Goal: Navigation & Orientation: Find specific page/section

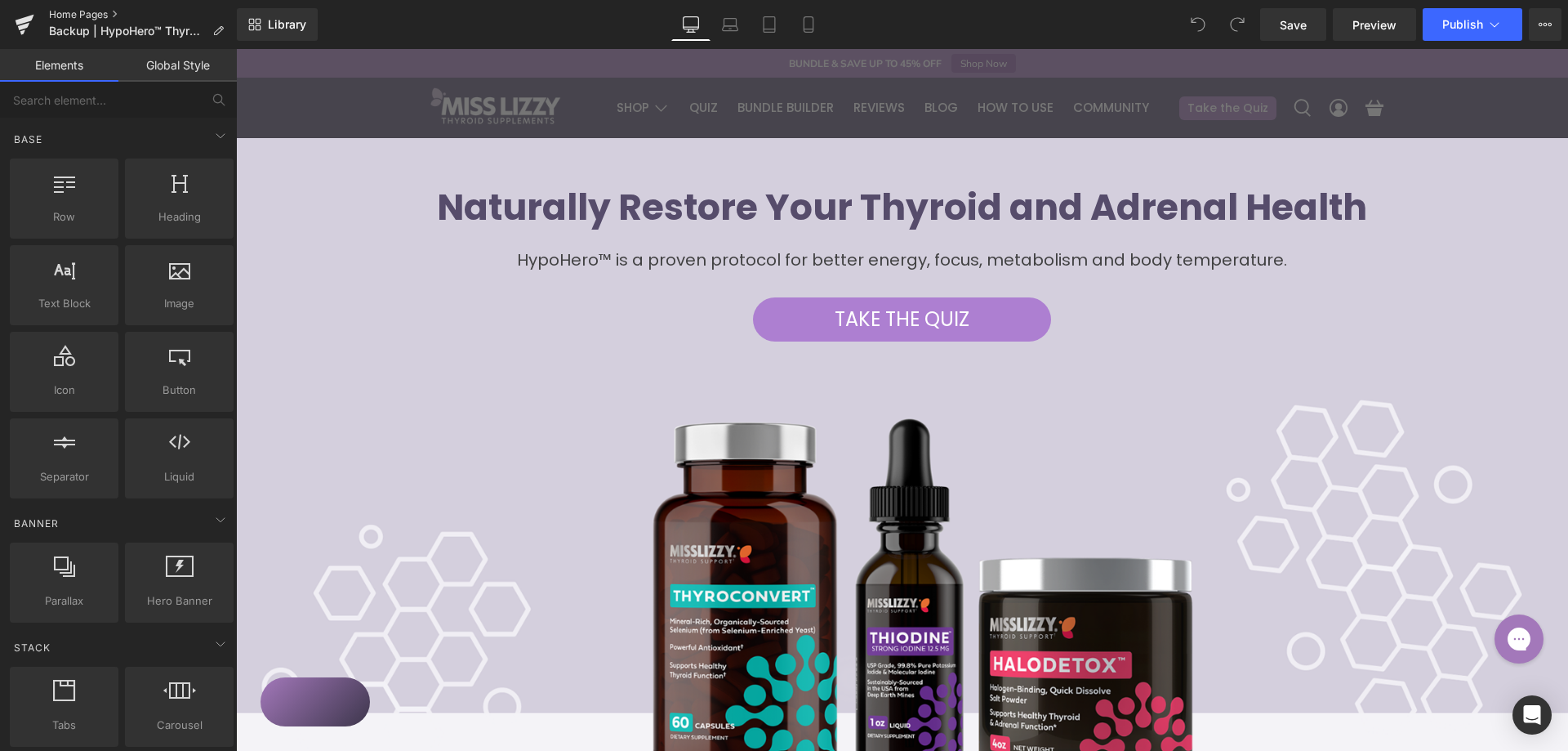
click at [61, 18] on link "Home Pages" at bounding box center [143, 14] width 188 height 13
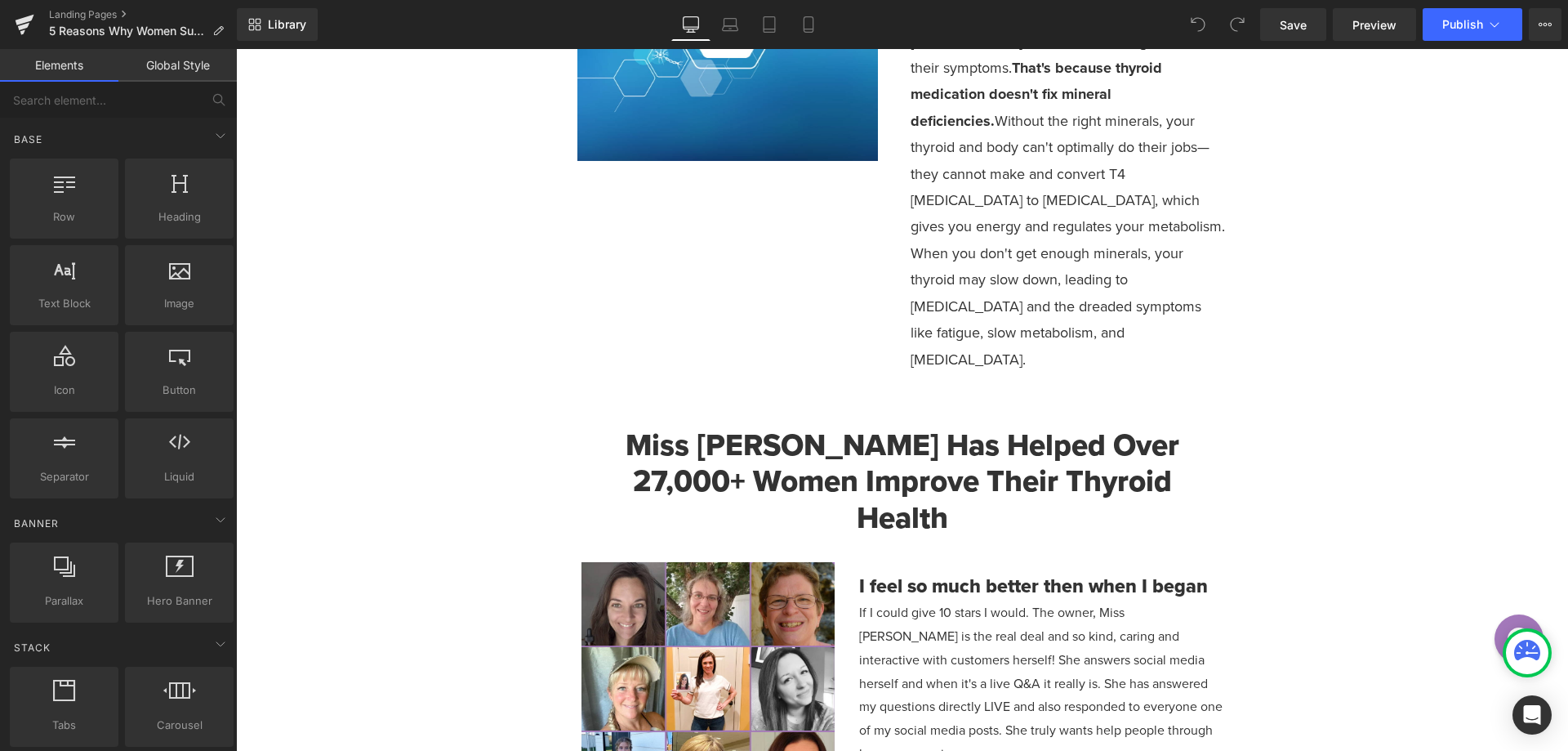
scroll to position [2781, 0]
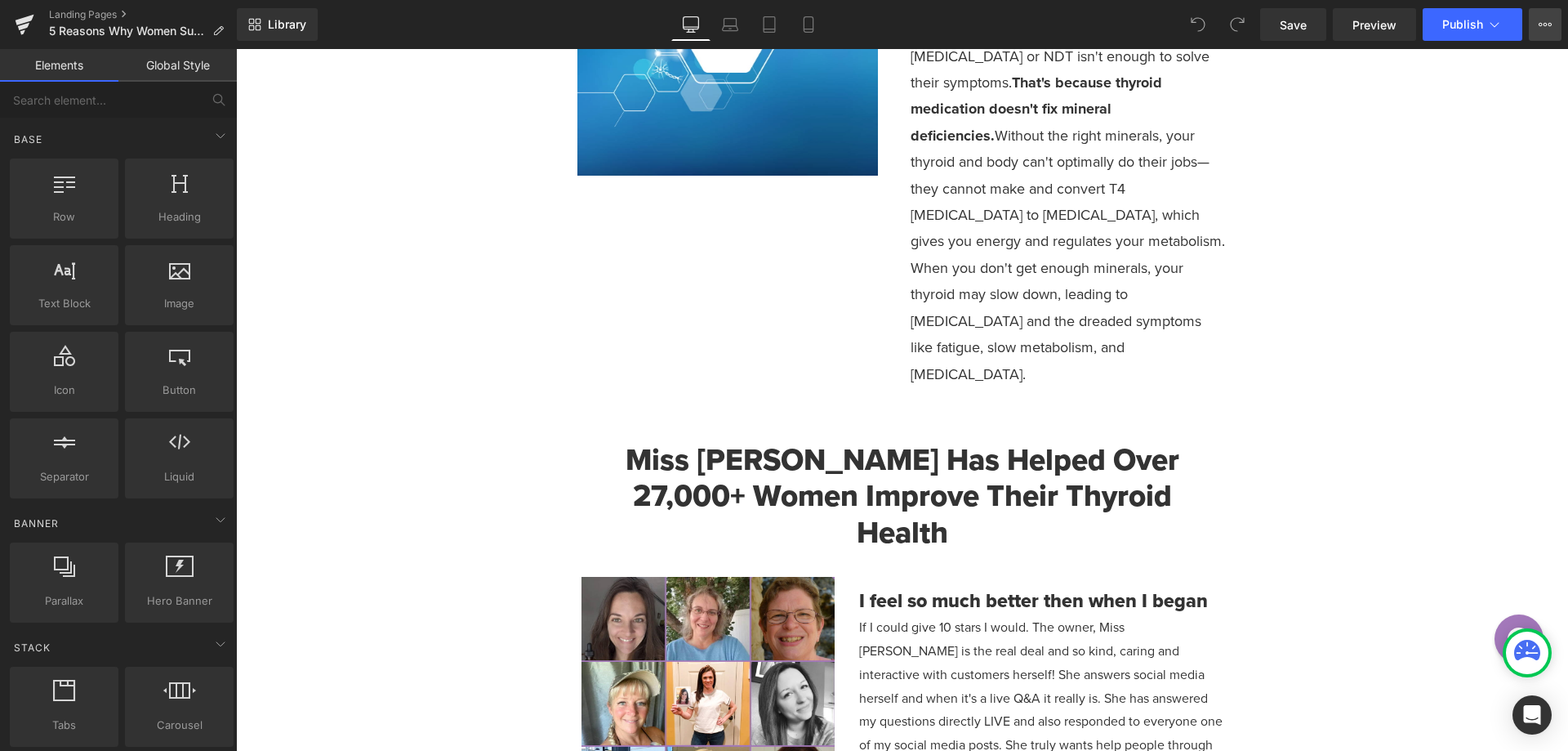
click at [1533, 21] on button "View Live Page View with current Template Save Template to Library Schedule Pub…" at bounding box center [1545, 24] width 32 height 32
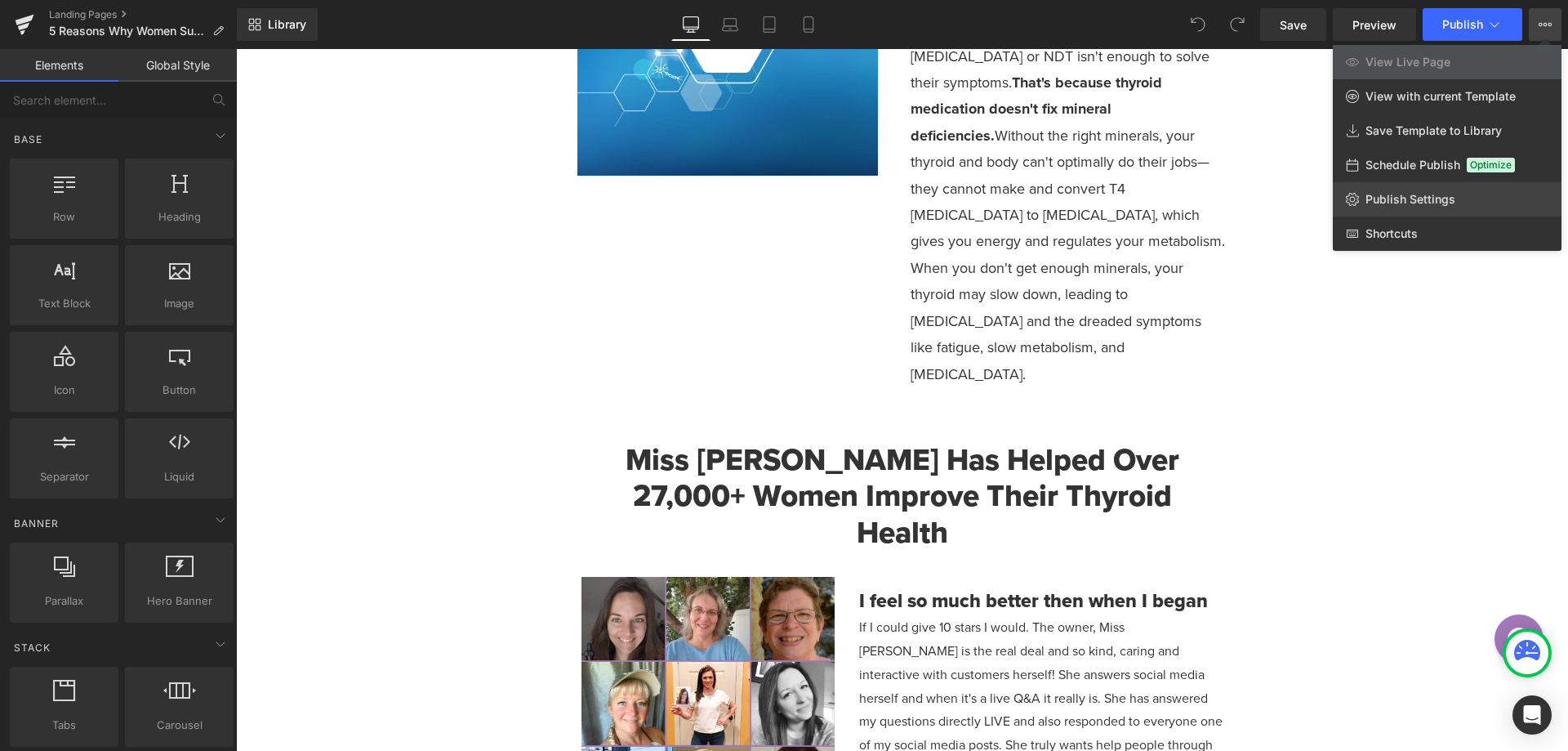
click at [1419, 194] on span "Publish Settings" at bounding box center [1410, 199] width 90 height 15
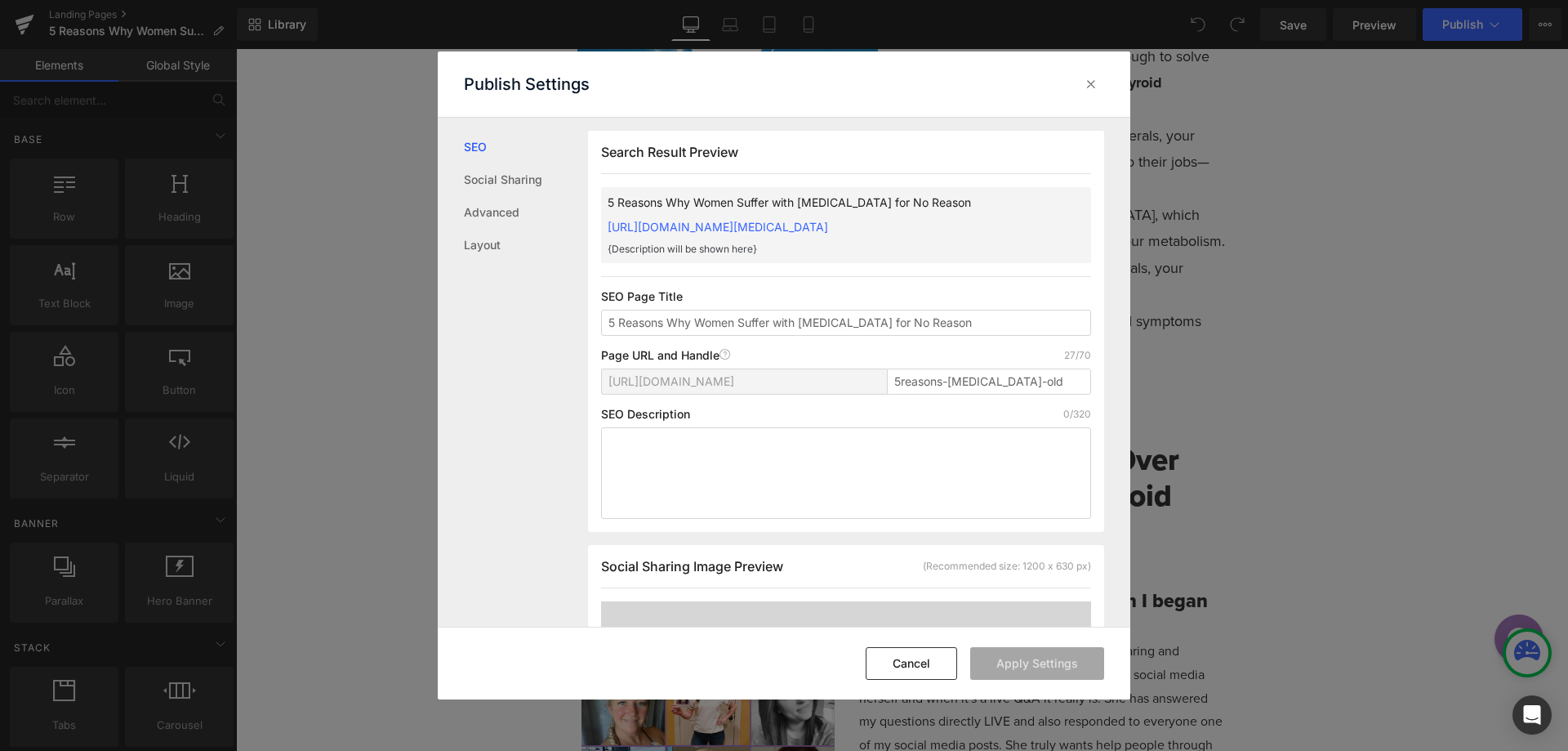
scroll to position [1, 0]
click at [1095, 76] on icon at bounding box center [1091, 84] width 17 height 17
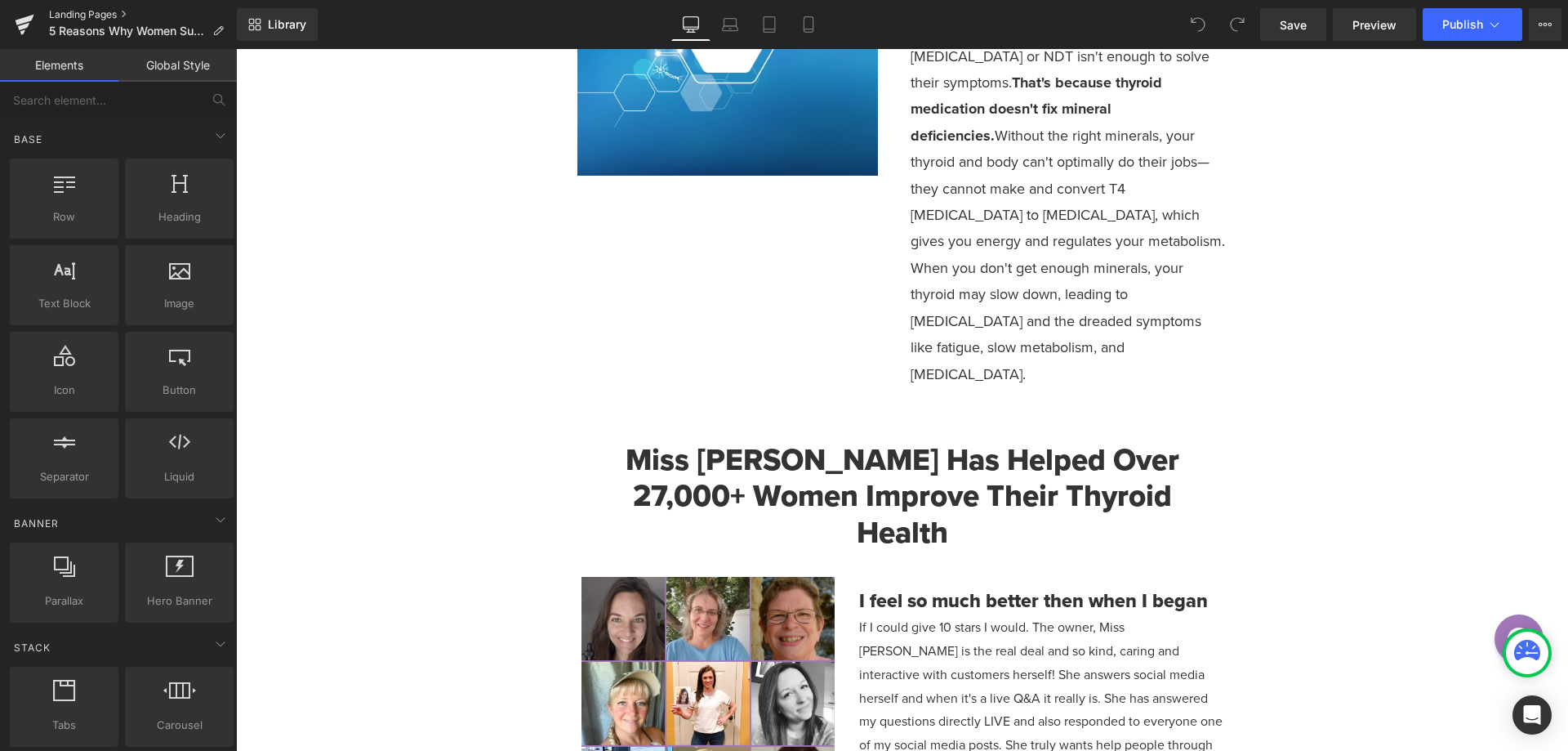
click at [101, 8] on link "Landing Pages" at bounding box center [143, 14] width 188 height 13
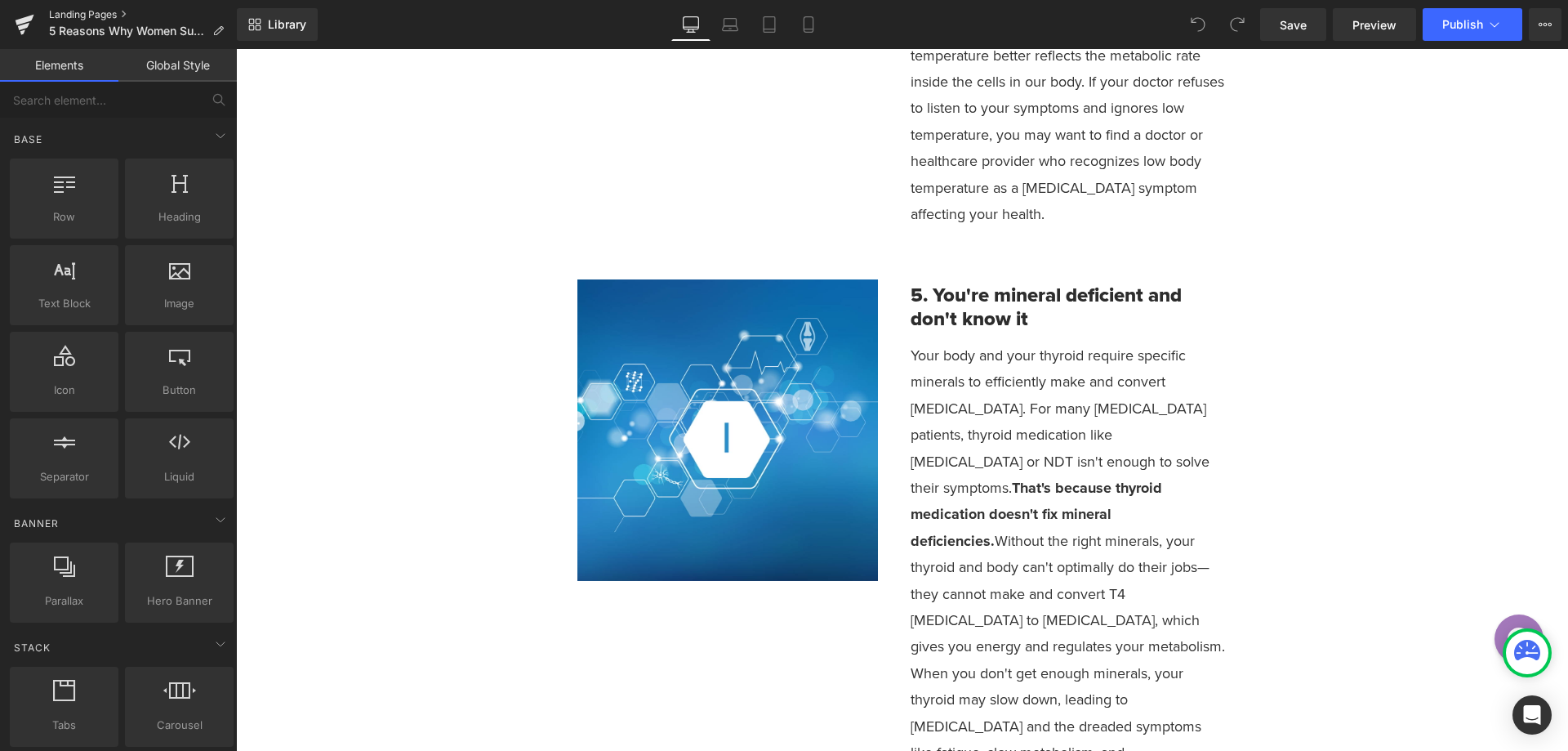
scroll to position [2369, 0]
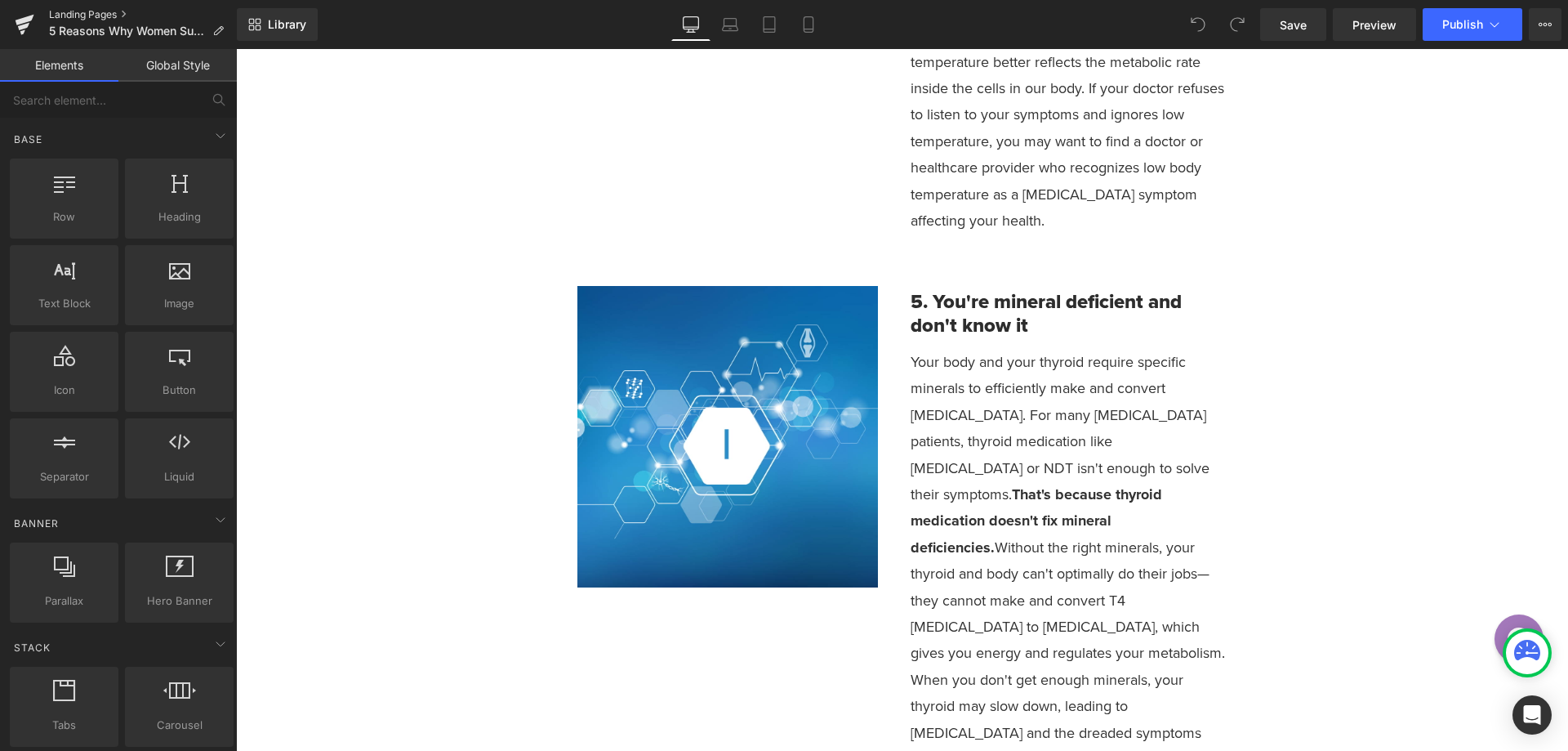
click at [79, 18] on link "Landing Pages" at bounding box center [143, 14] width 188 height 13
